Goal: Find specific page/section: Find specific page/section

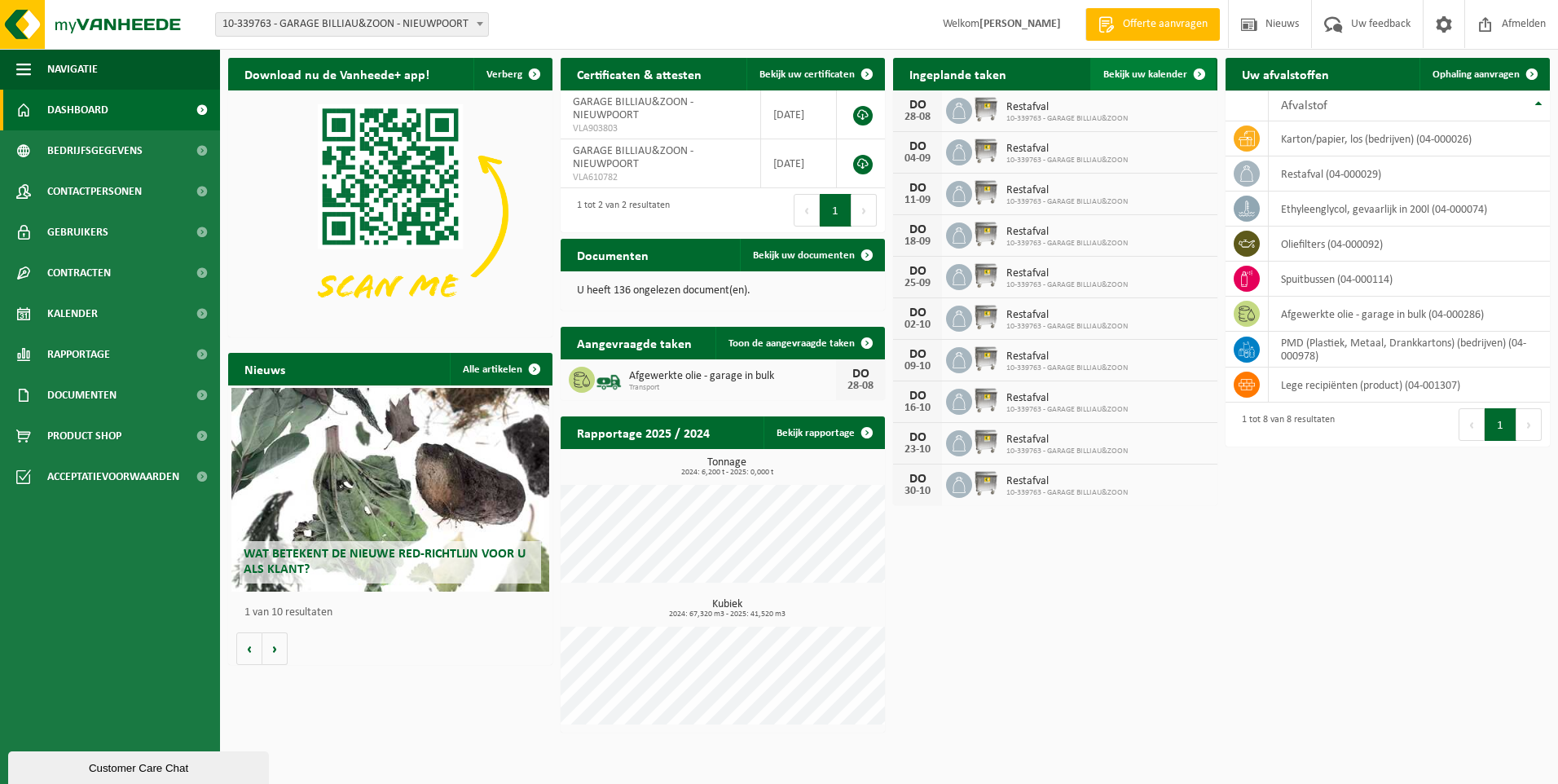
click at [1132, 69] on span "Bekijk uw kalender" at bounding box center [1145, 74] width 84 height 10
